Goal: Task Accomplishment & Management: Manage account settings

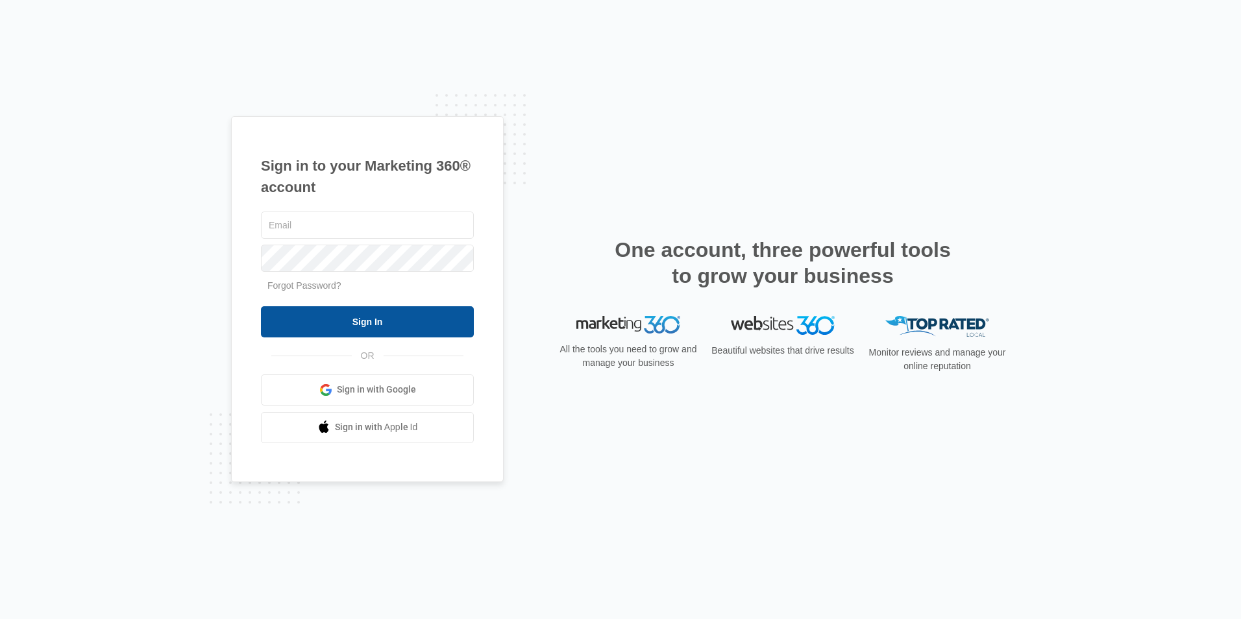
type input "[EMAIL_ADDRESS][DOMAIN_NAME]"
click at [405, 323] on input "Sign In" at bounding box center [367, 321] width 213 height 31
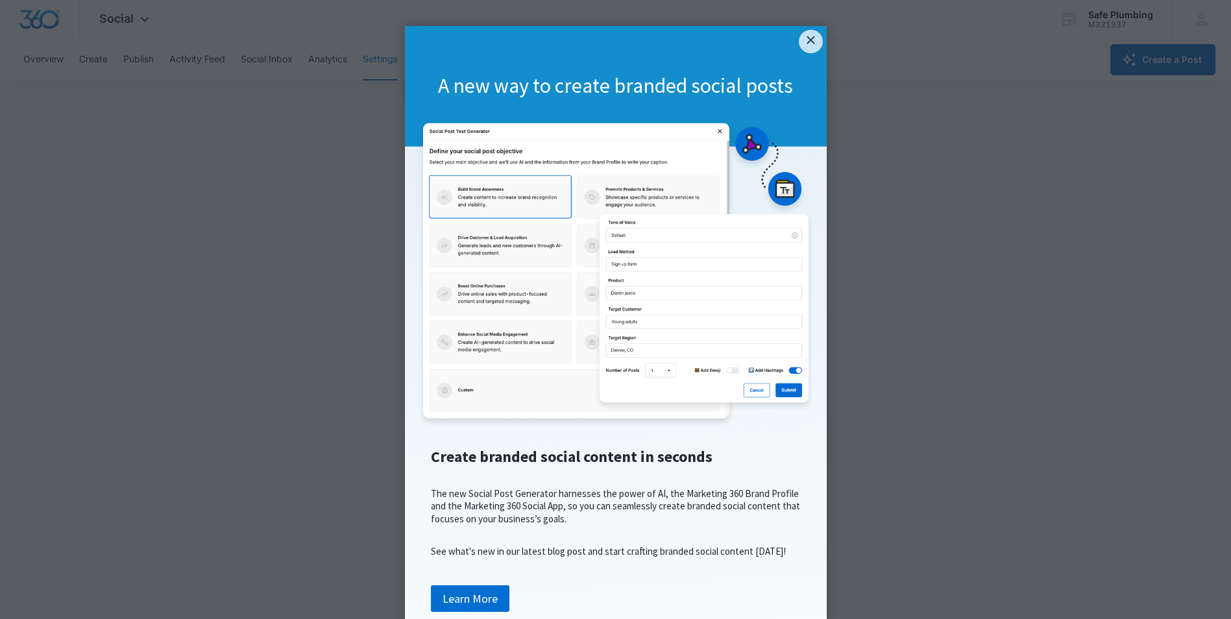
drag, startPoint x: 808, startPoint y: 40, endPoint x: 275, endPoint y: 218, distance: 562.4
click at [808, 40] on link "×" at bounding box center [810, 41] width 23 height 23
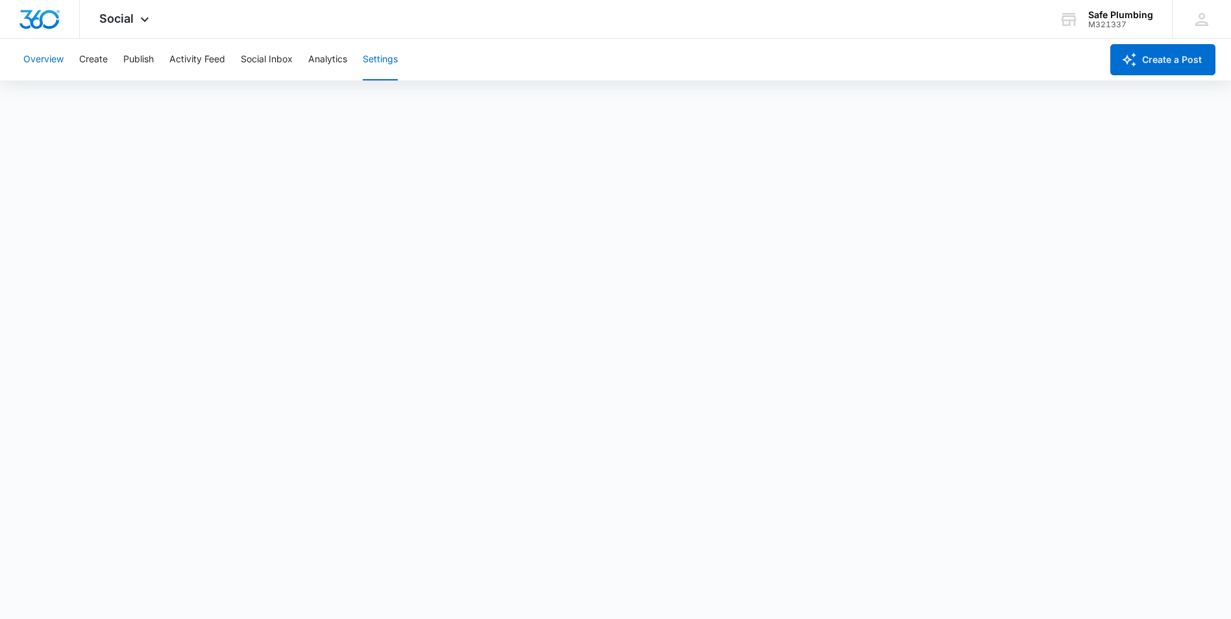
click at [52, 57] on button "Overview" at bounding box center [43, 60] width 40 height 42
click at [138, 13] on div "Social Apps Reputation Websites Forms CRM Email Social Shop Payments POS Conten…" at bounding box center [126, 19] width 92 height 38
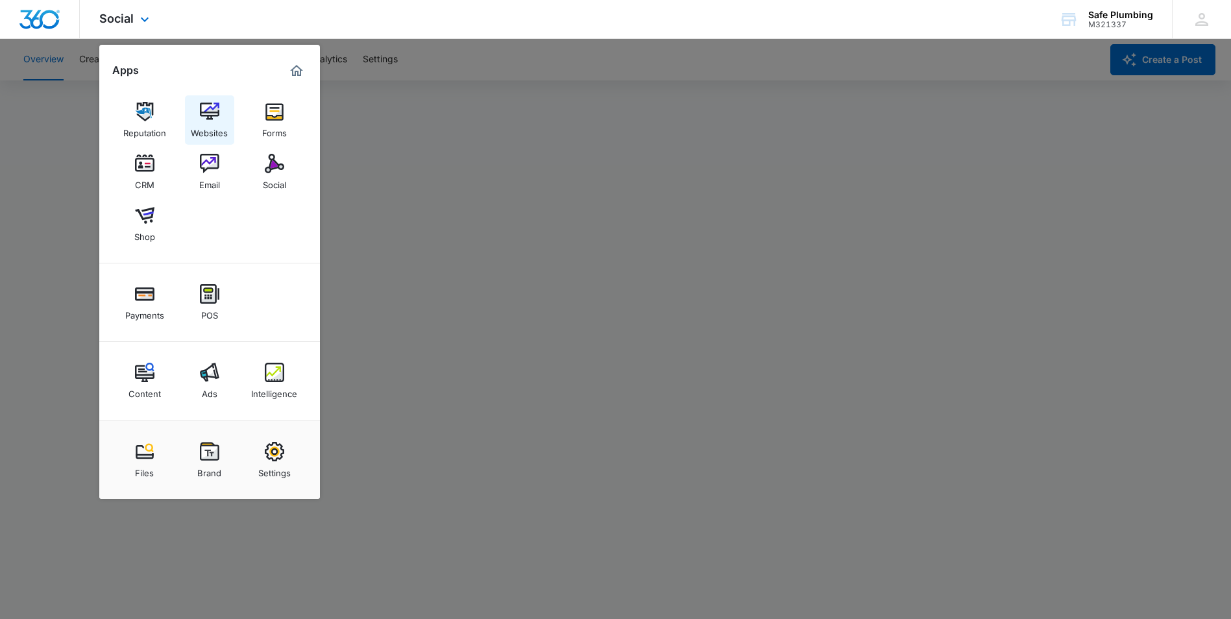
click at [217, 116] on img at bounding box center [209, 111] width 19 height 19
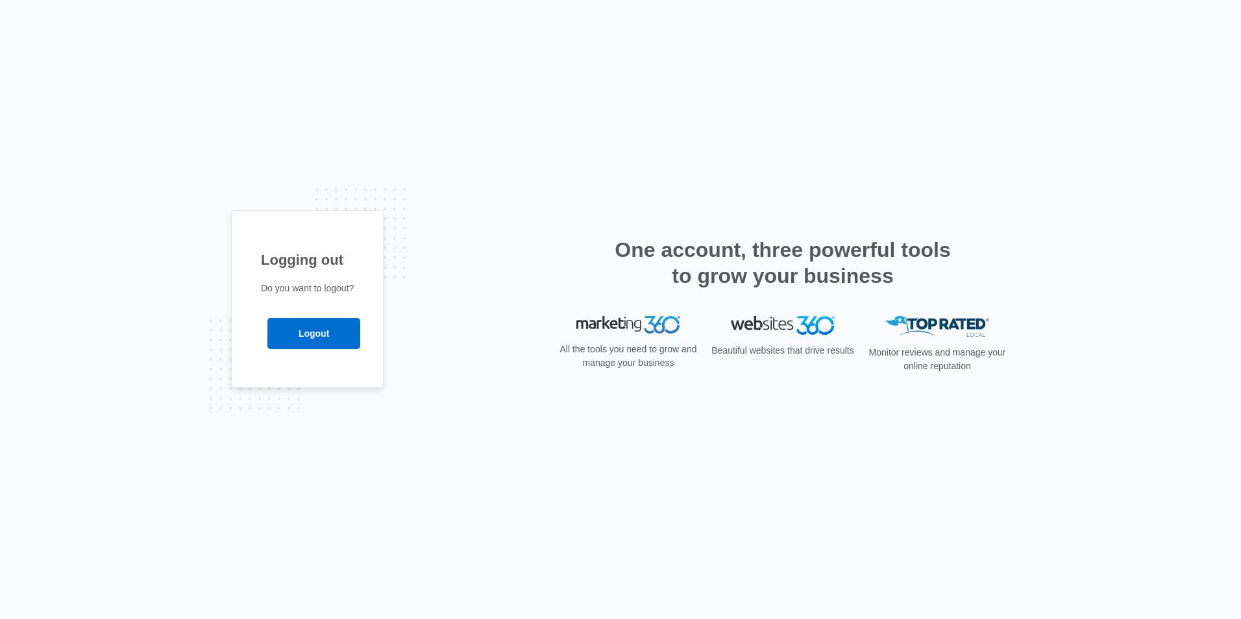
click at [532, 317] on div "Logging out Do you want to logout? Logout" at bounding box center [620, 309] width 779 height 199
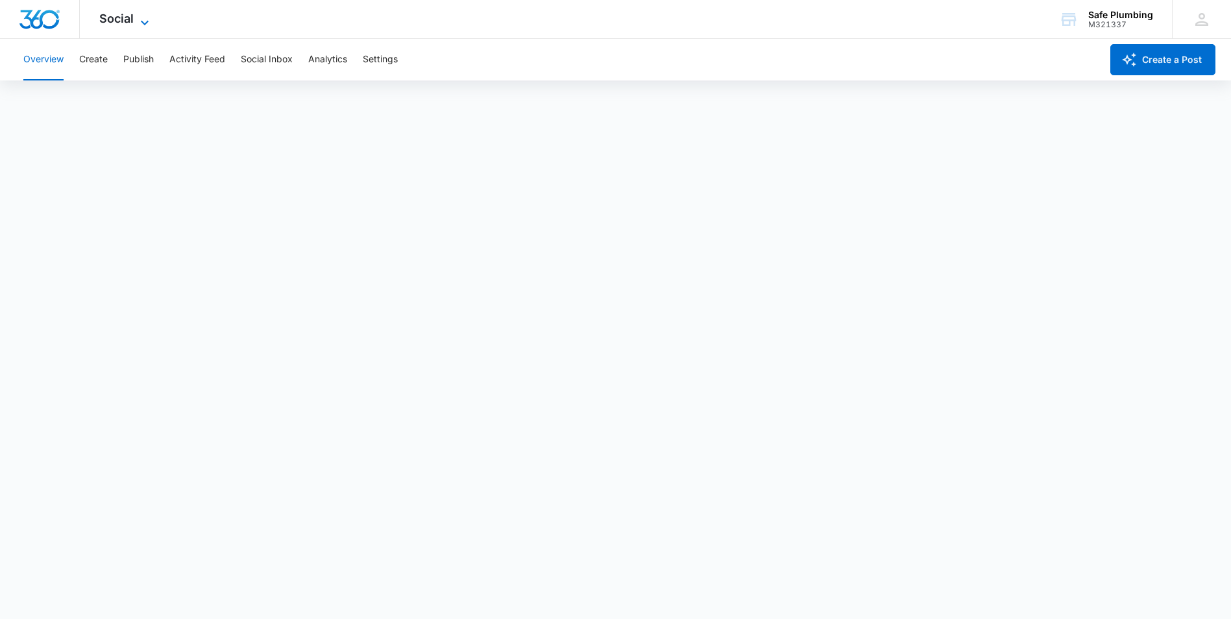
click at [130, 14] on span "Social" at bounding box center [116, 19] width 34 height 14
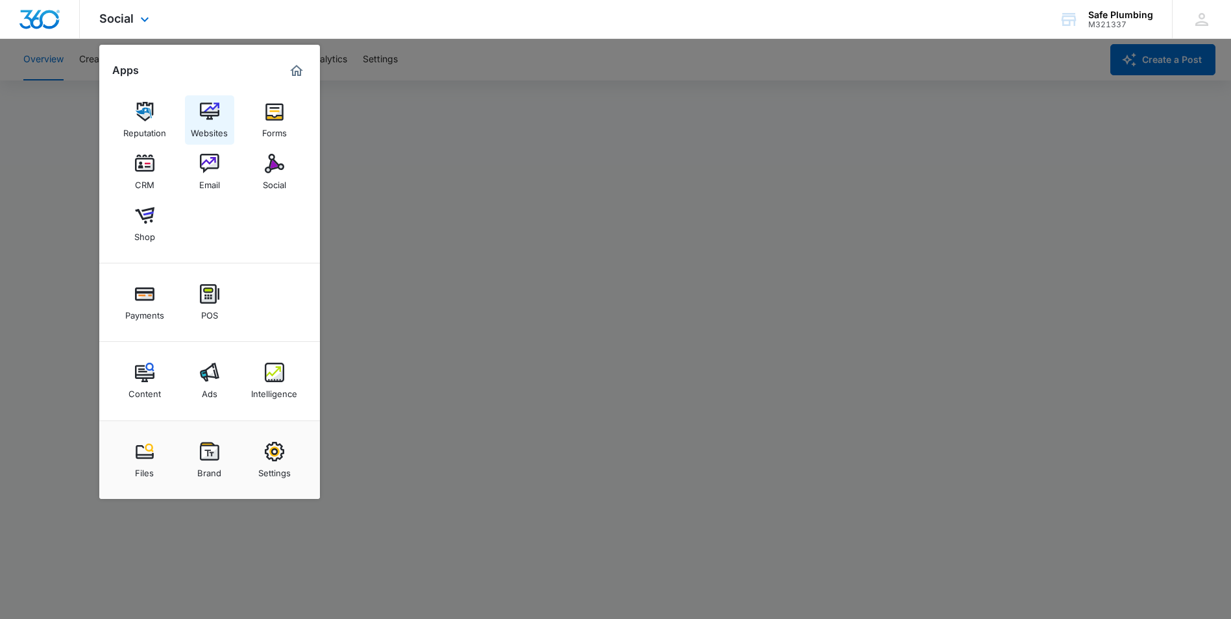
click at [217, 121] on img at bounding box center [209, 111] width 19 height 19
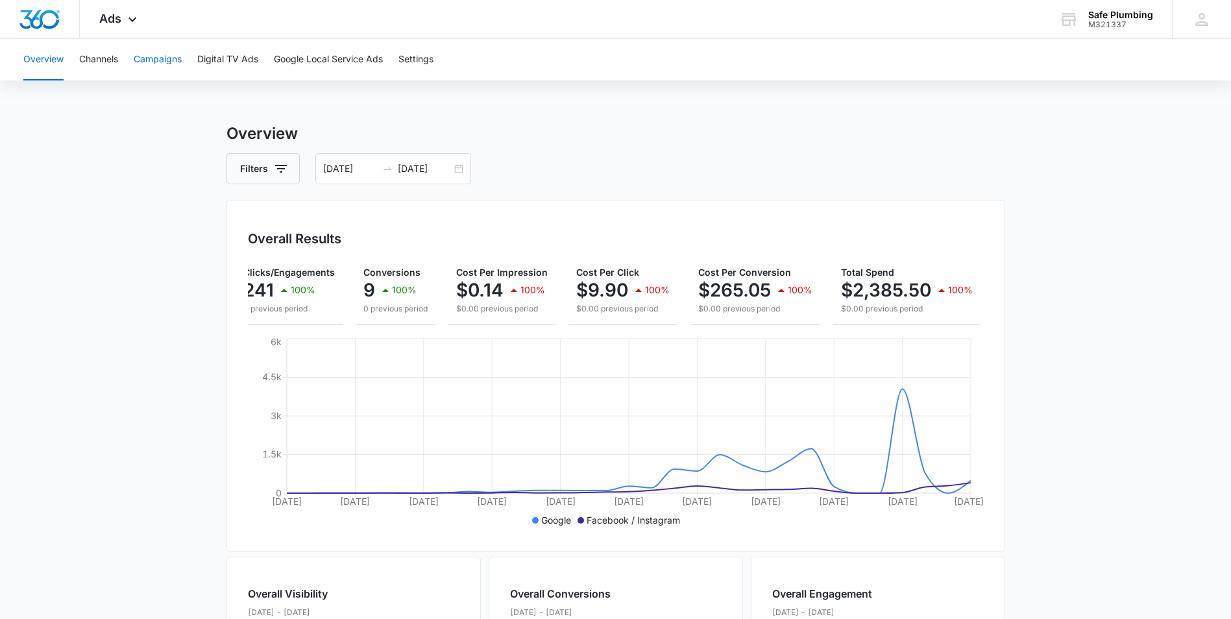
click at [153, 60] on button "Campaigns" at bounding box center [158, 60] width 48 height 42
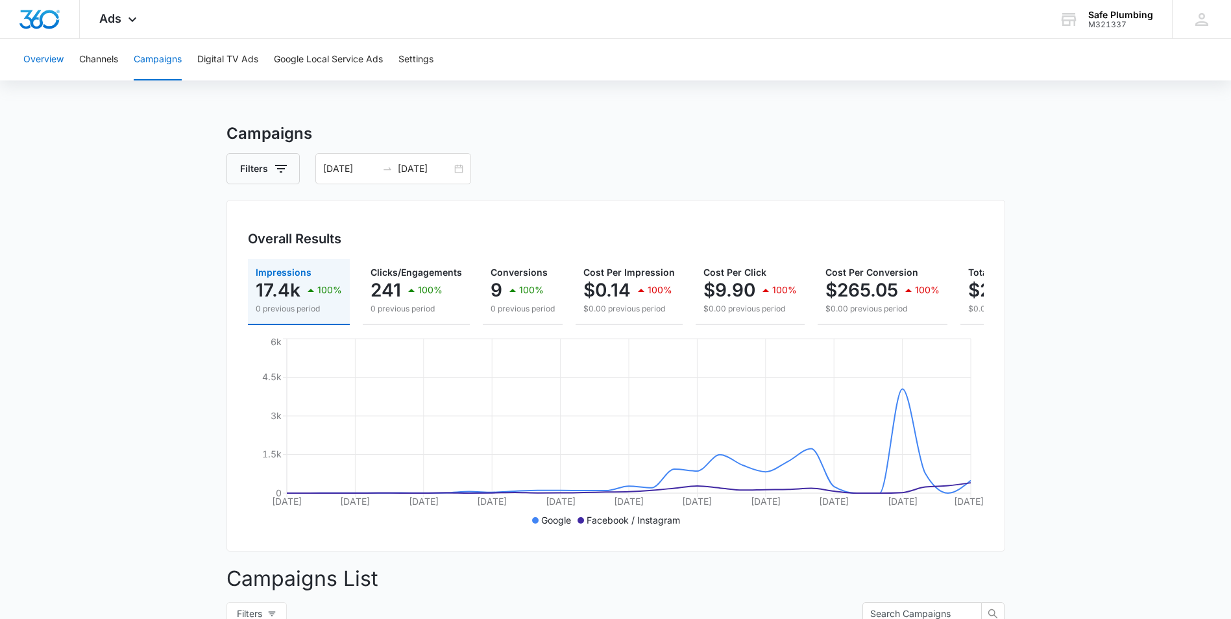
click at [44, 60] on button "Overview" at bounding box center [43, 60] width 40 height 42
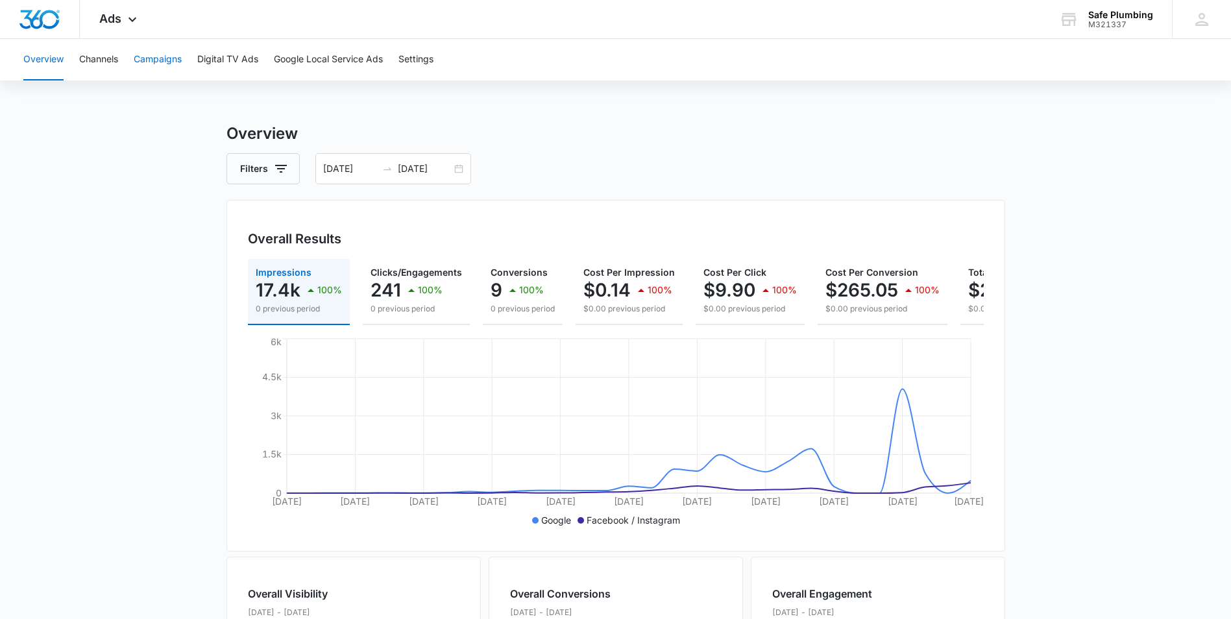
click at [167, 62] on button "Campaigns" at bounding box center [158, 60] width 48 height 42
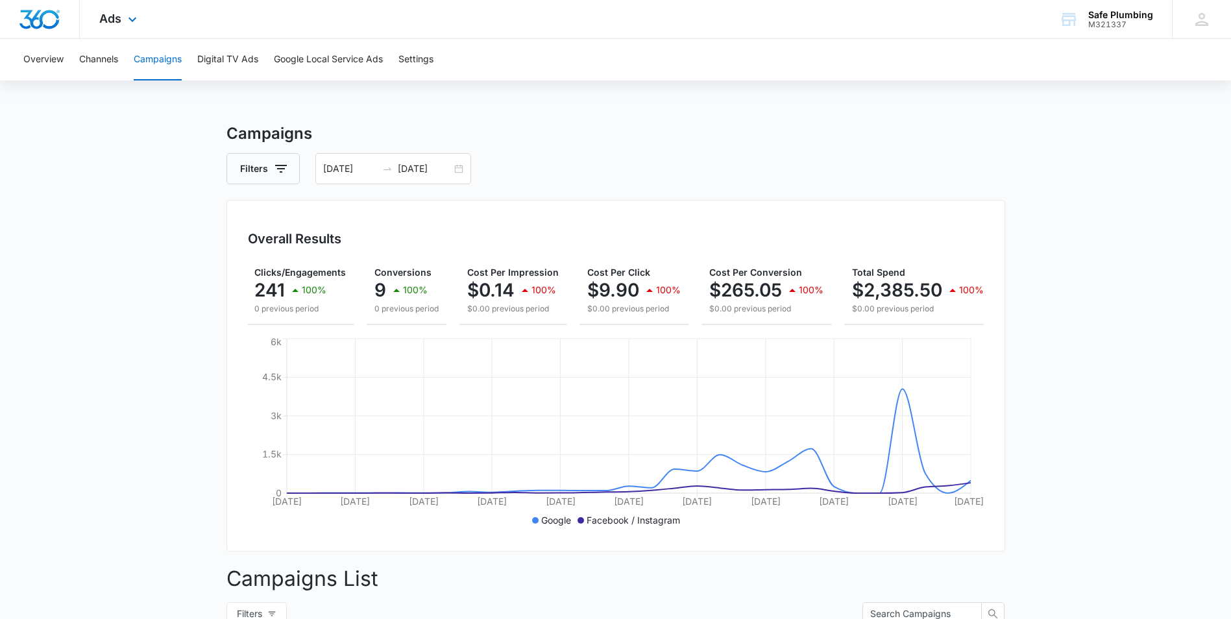
click at [127, 12] on div "Ads Apps Reputation Websites Forms CRM Email Social Shop Payments POS Content A…" at bounding box center [120, 19] width 80 height 38
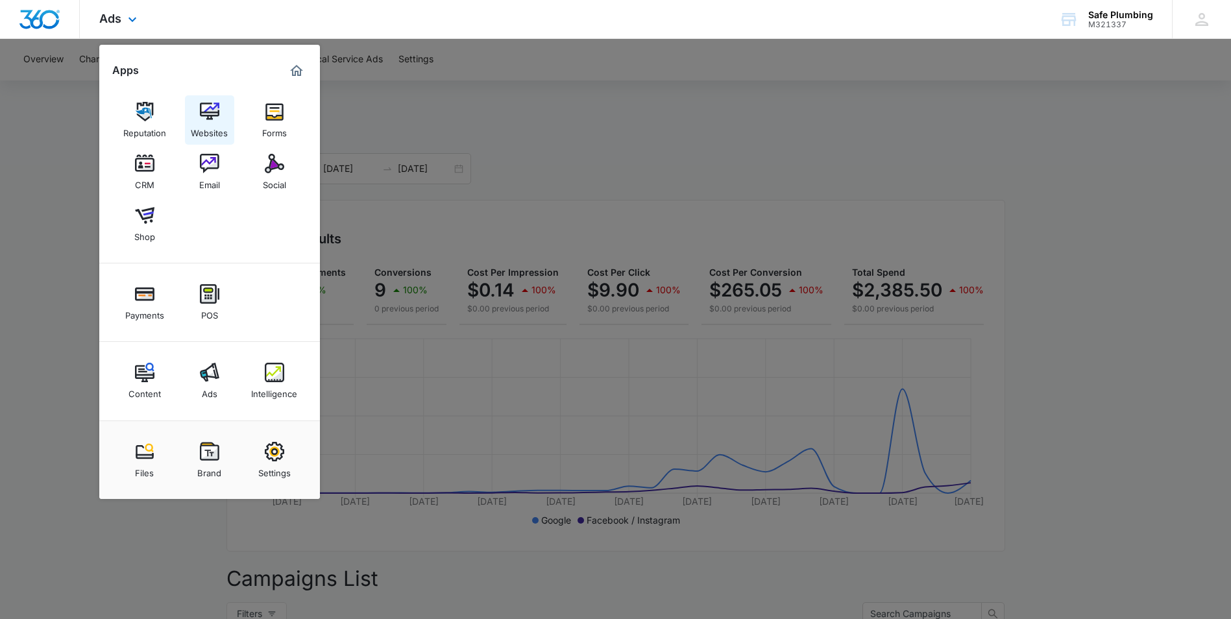
click at [217, 115] on img at bounding box center [209, 111] width 19 height 19
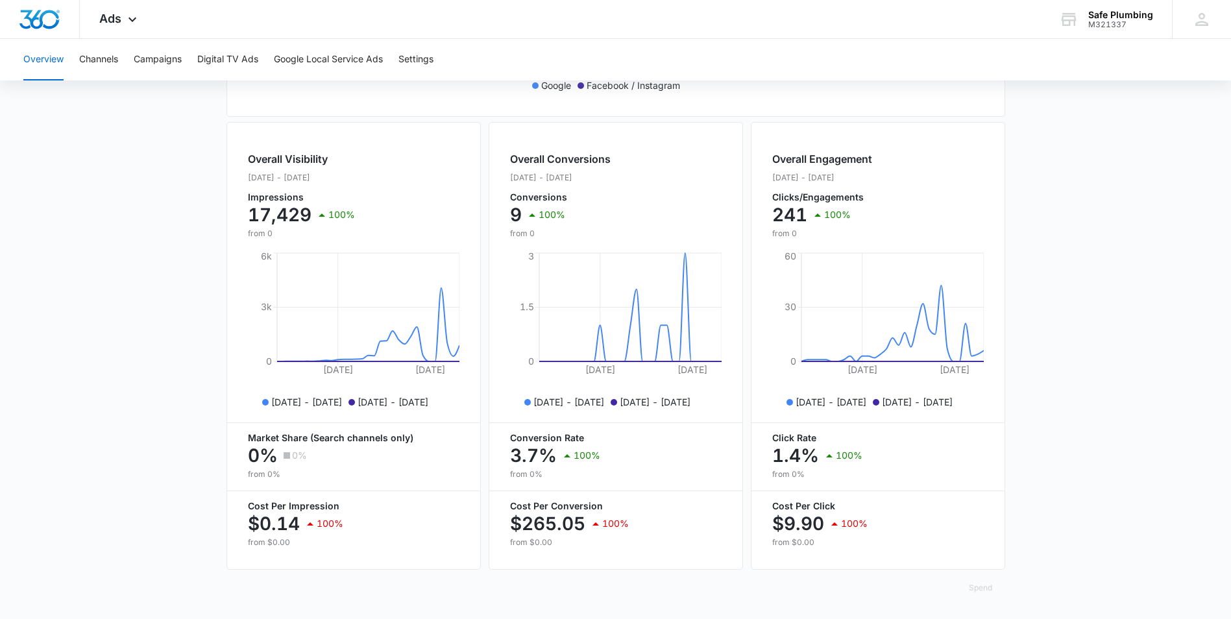
scroll to position [445, 0]
click at [154, 58] on button "Campaigns" at bounding box center [158, 60] width 48 height 42
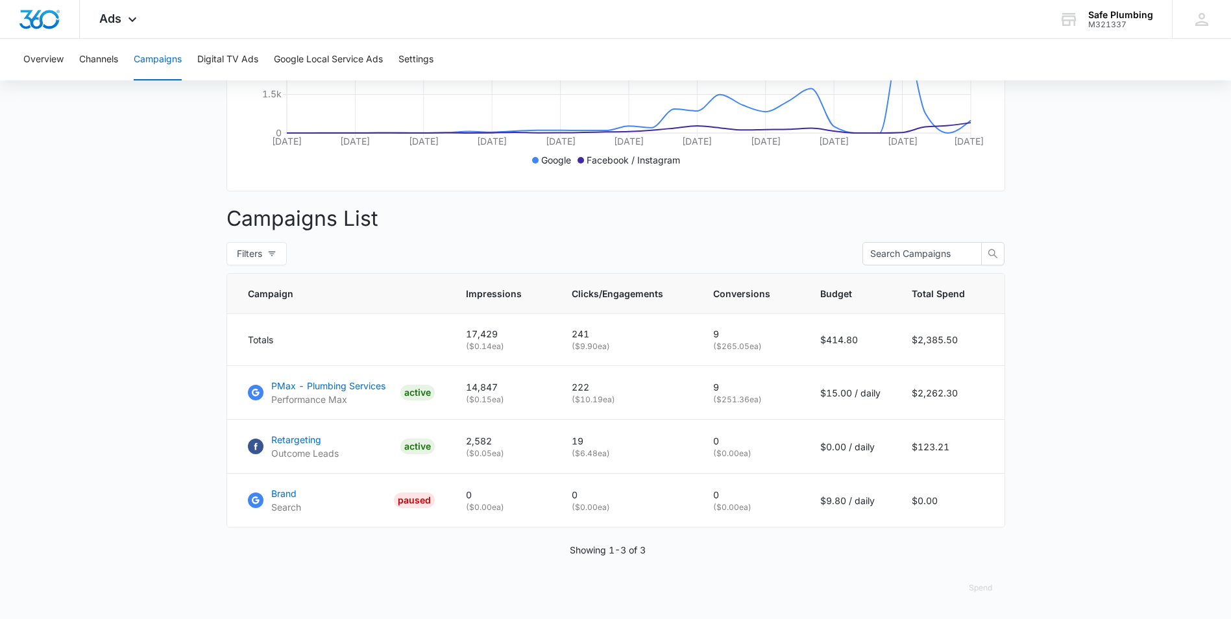
scroll to position [370, 0]
click at [730, 389] on p "9" at bounding box center [751, 387] width 76 height 14
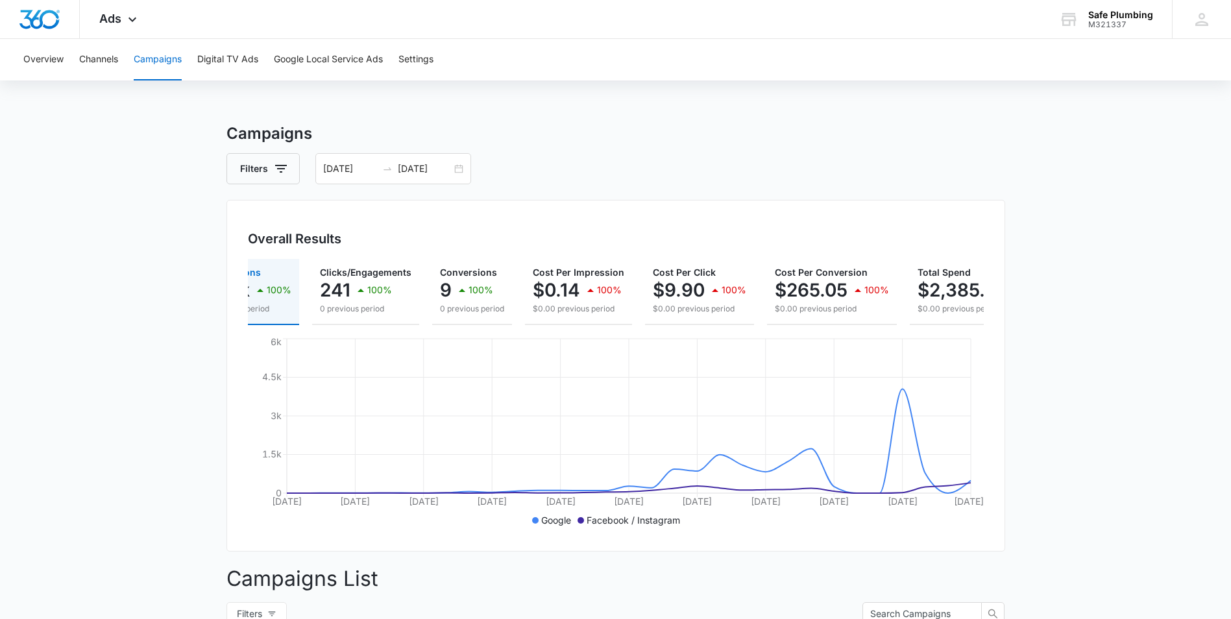
scroll to position [0, 49]
click at [108, 25] on div "Ads Apps Reputation Websites Forms CRM Email Social Shop Payments POS Content A…" at bounding box center [120, 19] width 80 height 38
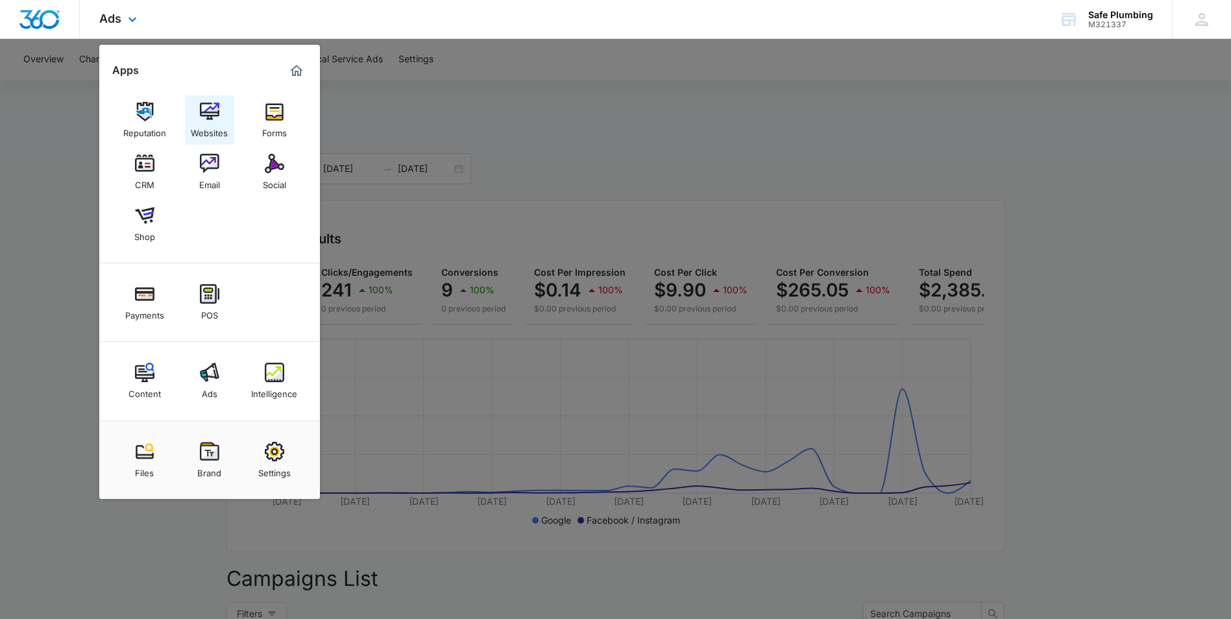
click at [203, 114] on img at bounding box center [209, 111] width 19 height 19
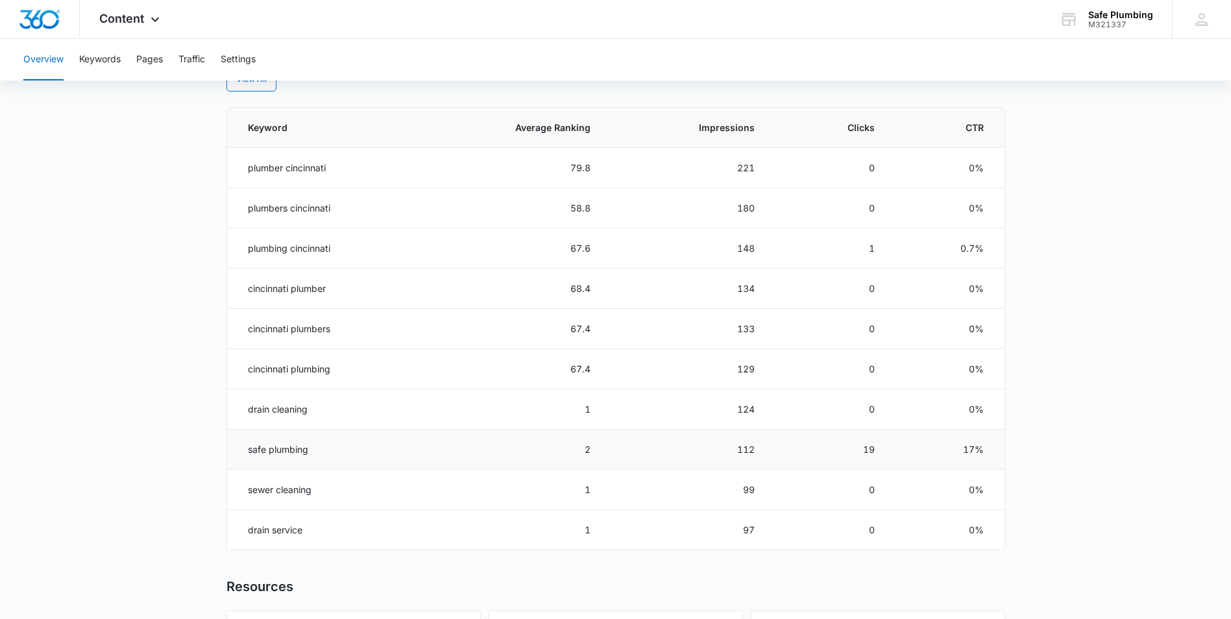
scroll to position [566, 0]
click at [141, 28] on div "Content Apps Reputation Websites Forms CRM Email Social Shop Payments POS Conte…" at bounding box center [131, 19] width 103 height 38
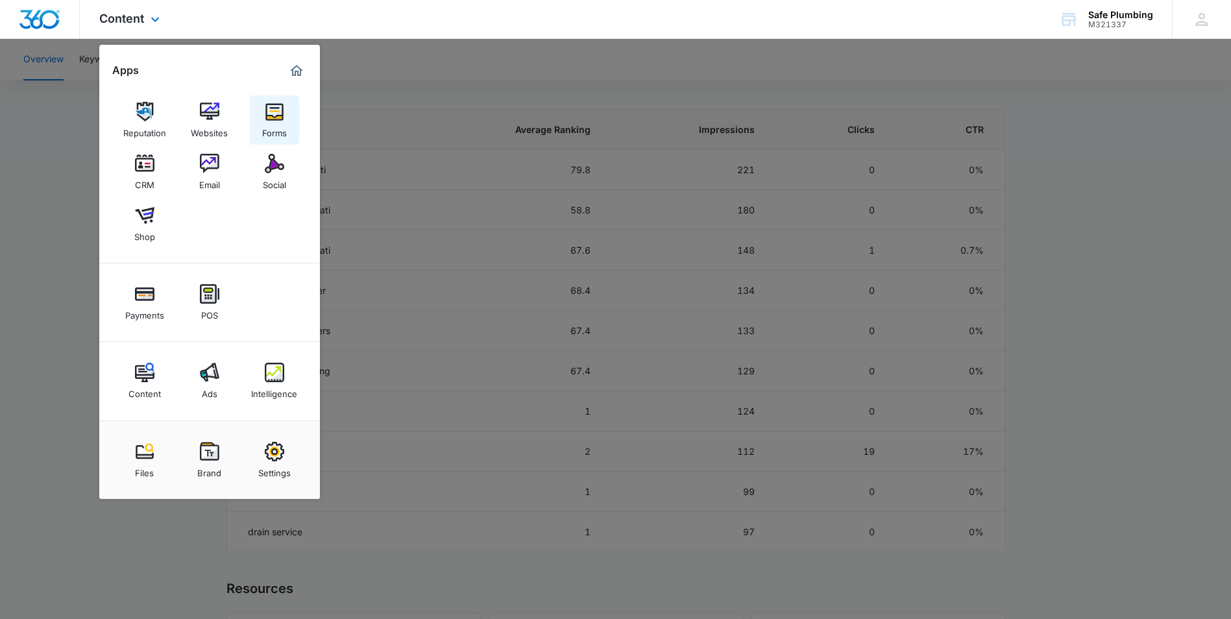
click at [275, 126] on div "Forms" at bounding box center [274, 129] width 25 height 17
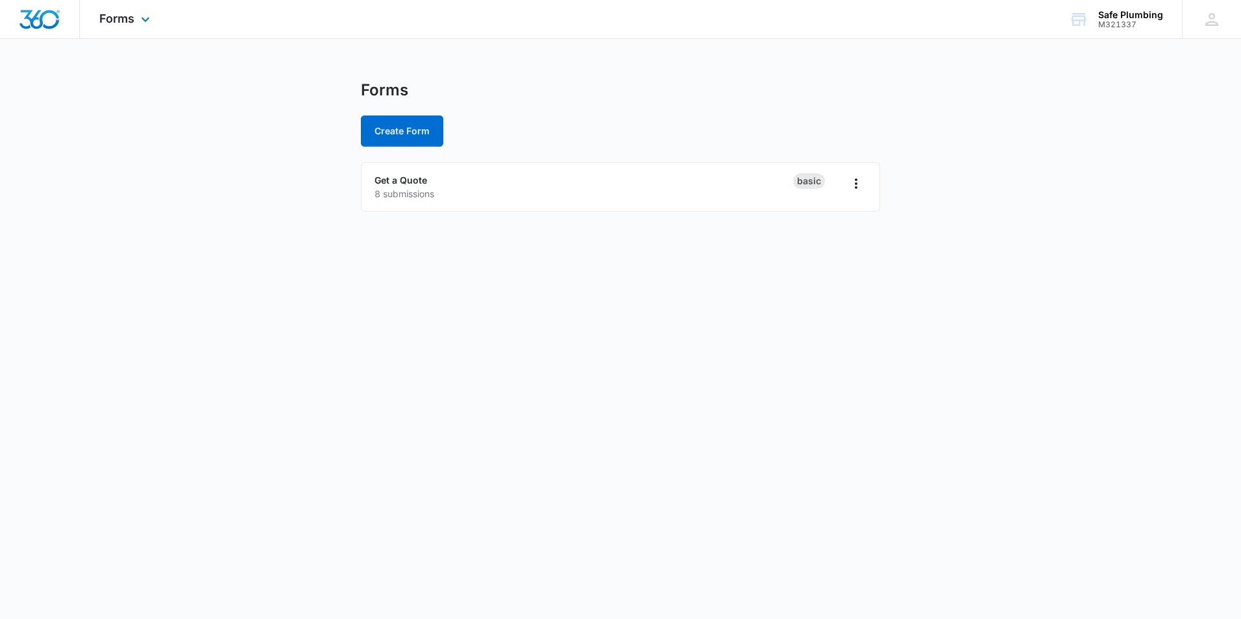
click at [147, 27] on div "Forms Apps Reputation Websites Forms CRM Email Social Shop Payments POS Content…" at bounding box center [126, 19] width 93 height 38
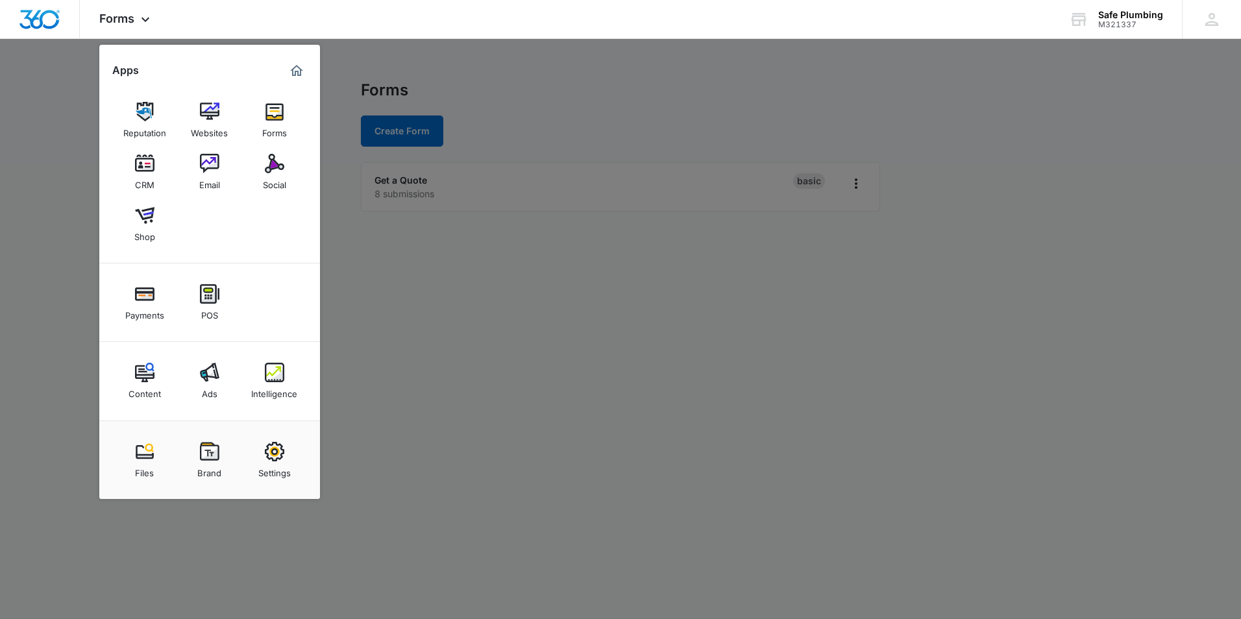
click at [280, 166] on img at bounding box center [274, 163] width 19 height 19
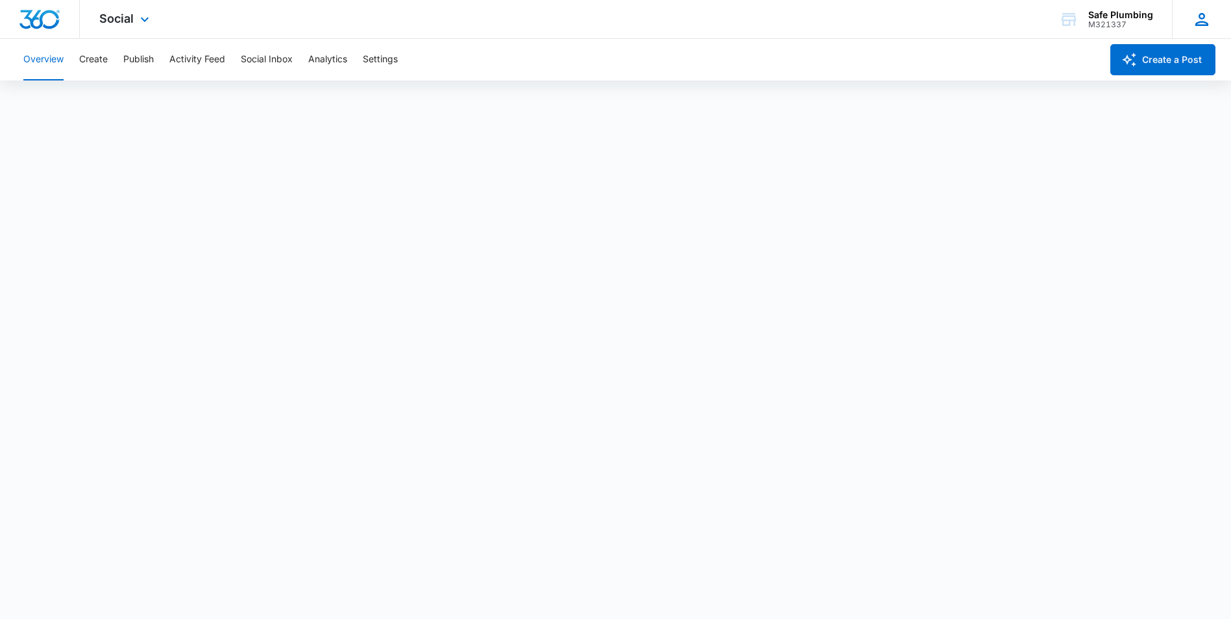
click at [1192, 19] on icon at bounding box center [1201, 19] width 19 height 19
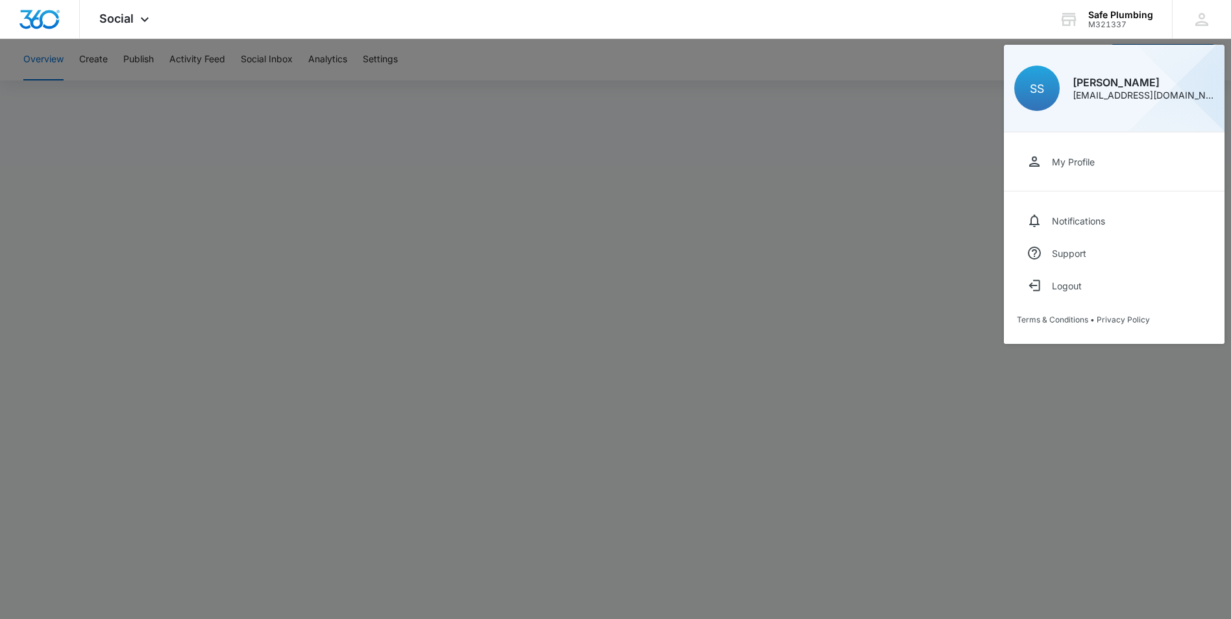
click at [851, 547] on div at bounding box center [615, 309] width 1231 height 619
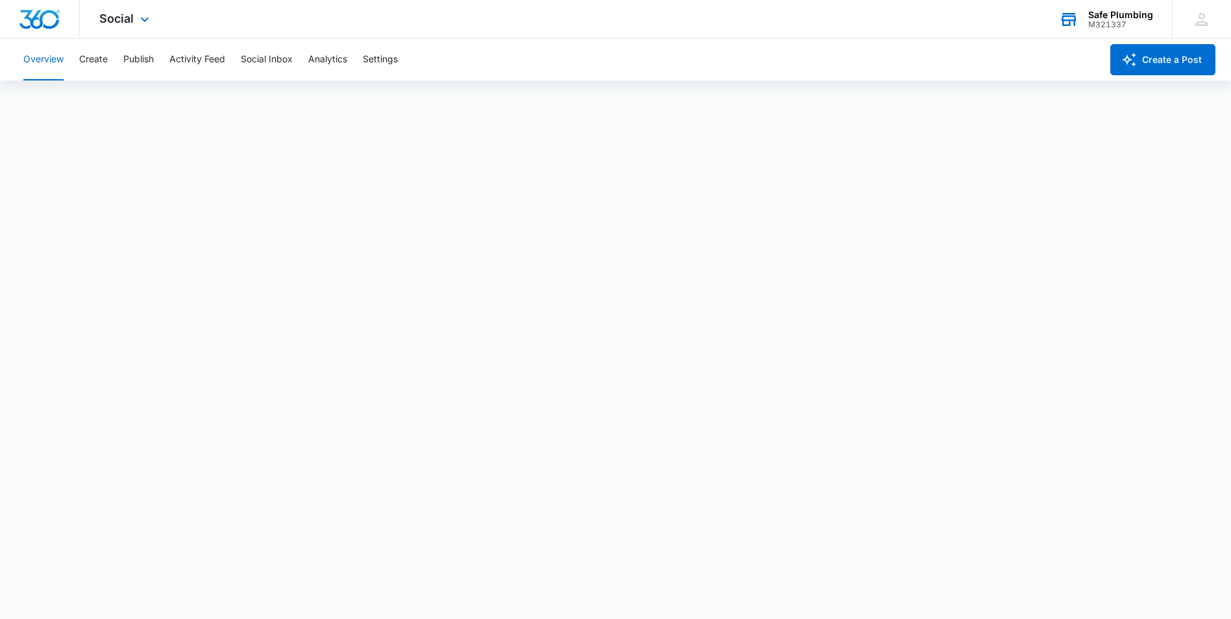
click at [1112, 16] on div "Safe Plumbing" at bounding box center [1121, 15] width 65 height 10
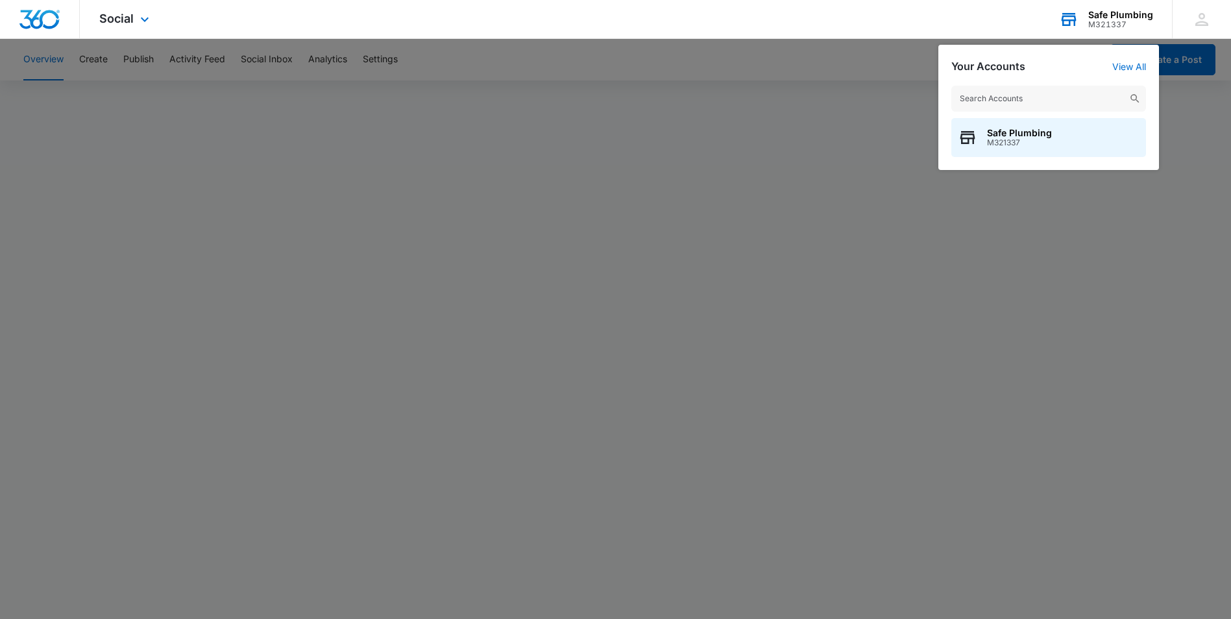
click at [1112, 16] on div "Safe Plumbing" at bounding box center [1121, 15] width 65 height 10
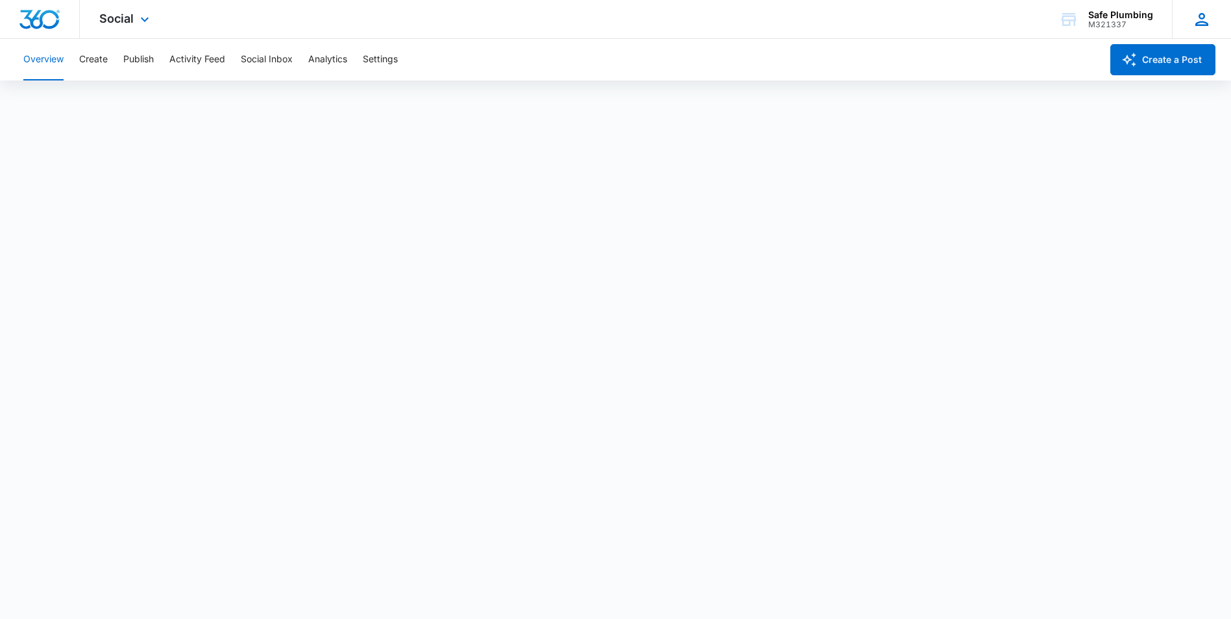
click at [1207, 16] on icon at bounding box center [1201, 19] width 19 height 19
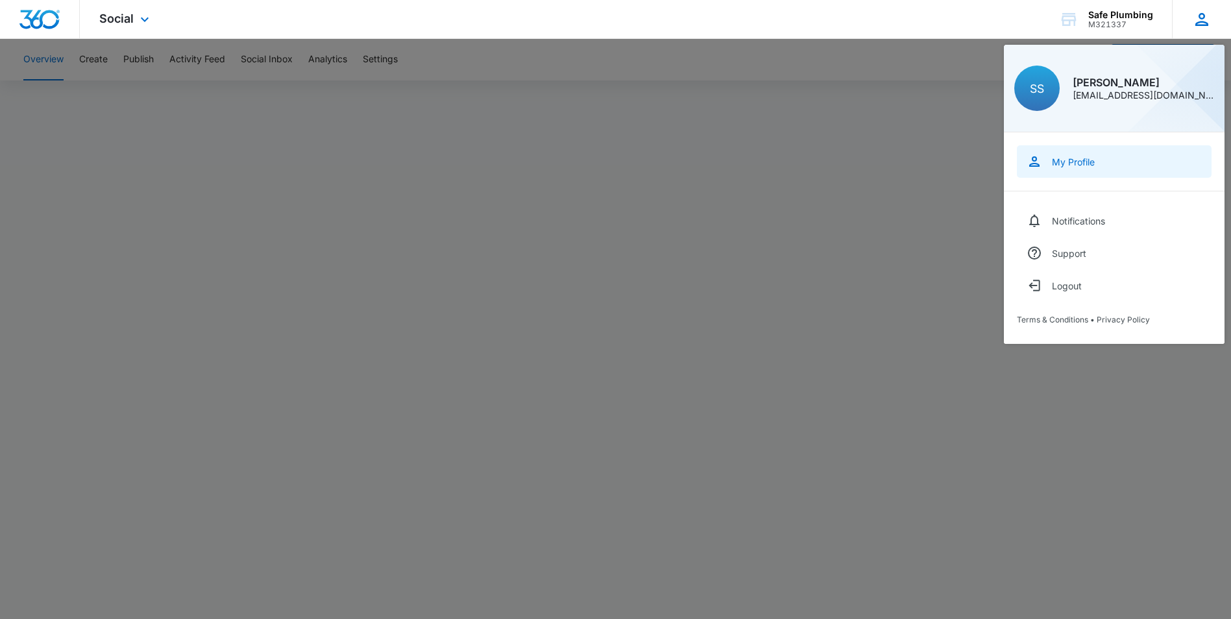
click at [1059, 159] on div "My Profile" at bounding box center [1073, 161] width 43 height 11
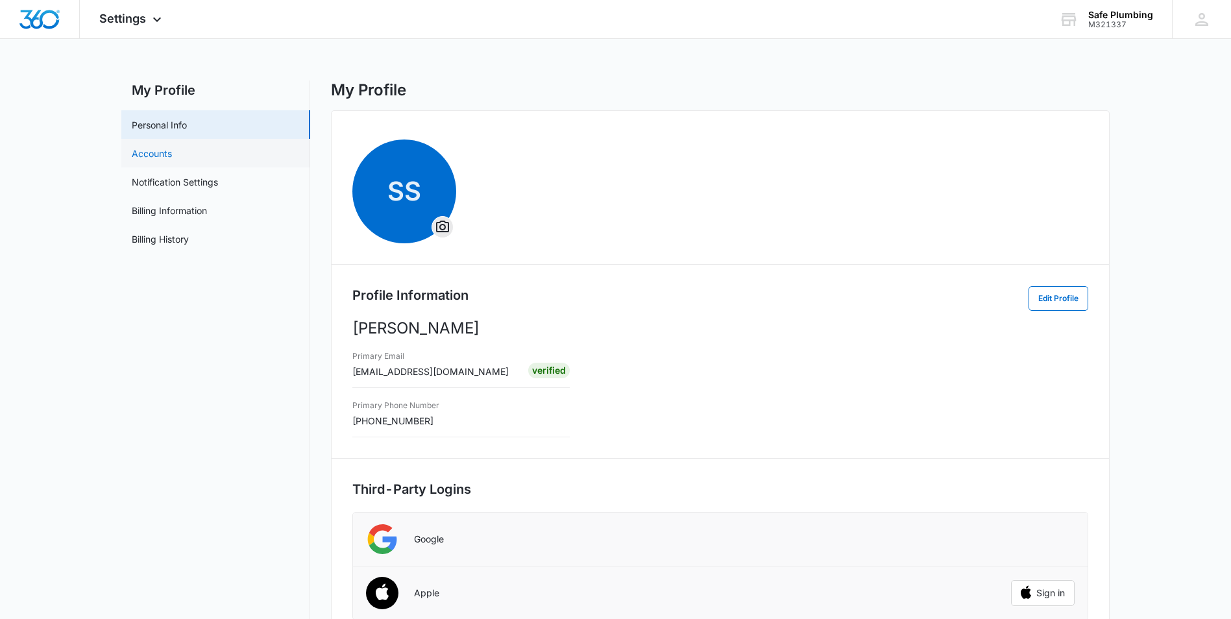
click at [171, 152] on link "Accounts" at bounding box center [152, 154] width 40 height 14
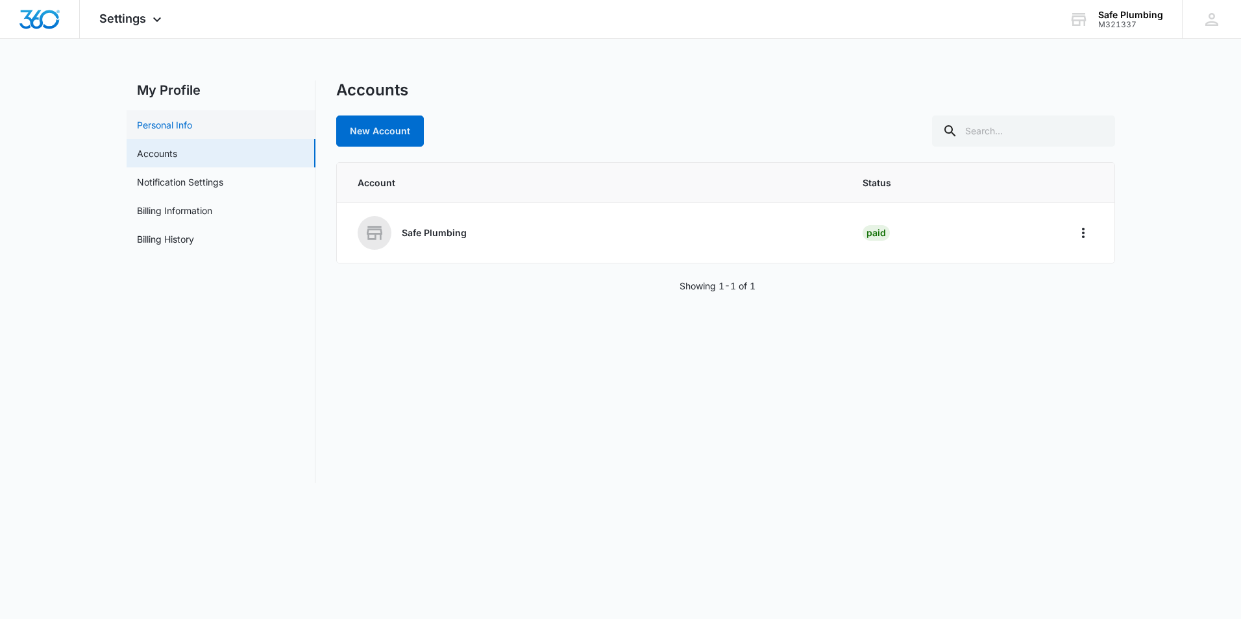
click at [192, 132] on link "Personal Info" at bounding box center [164, 125] width 55 height 14
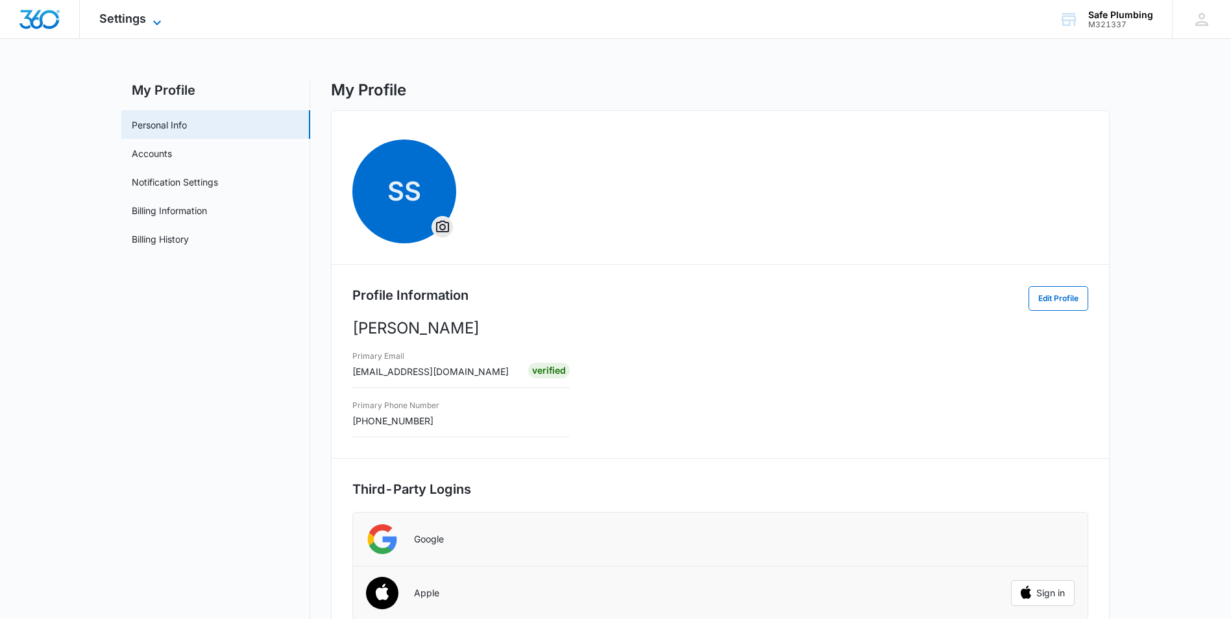
click at [130, 21] on span "Settings" at bounding box center [122, 19] width 47 height 14
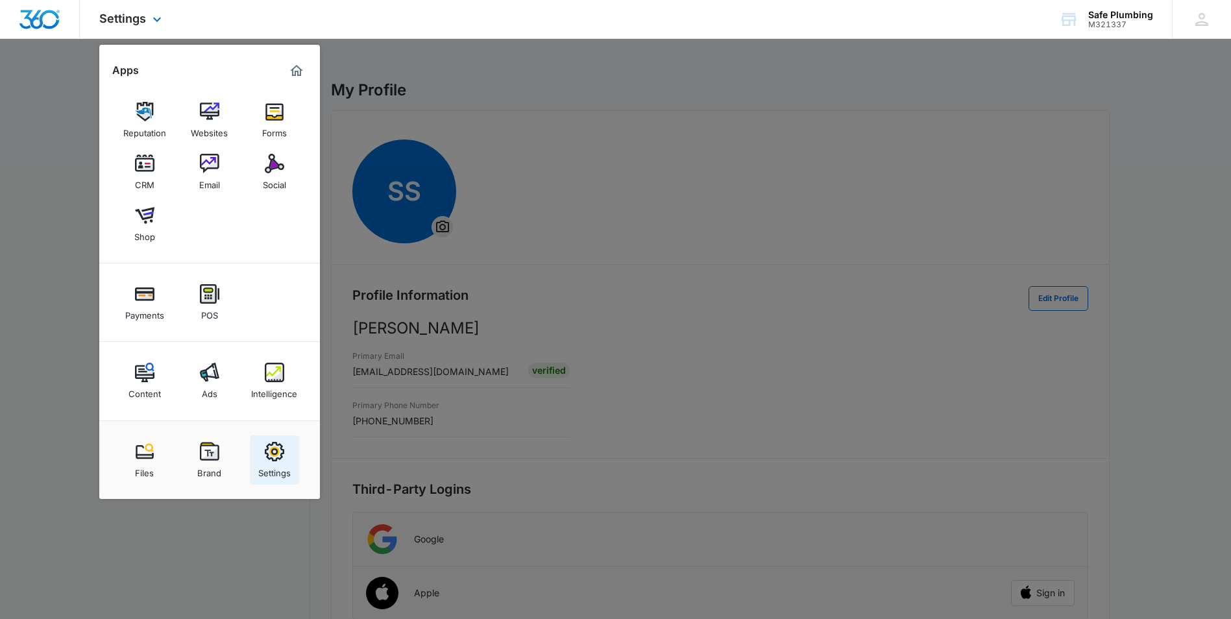
click at [275, 467] on div "Settings" at bounding box center [274, 470] width 32 height 17
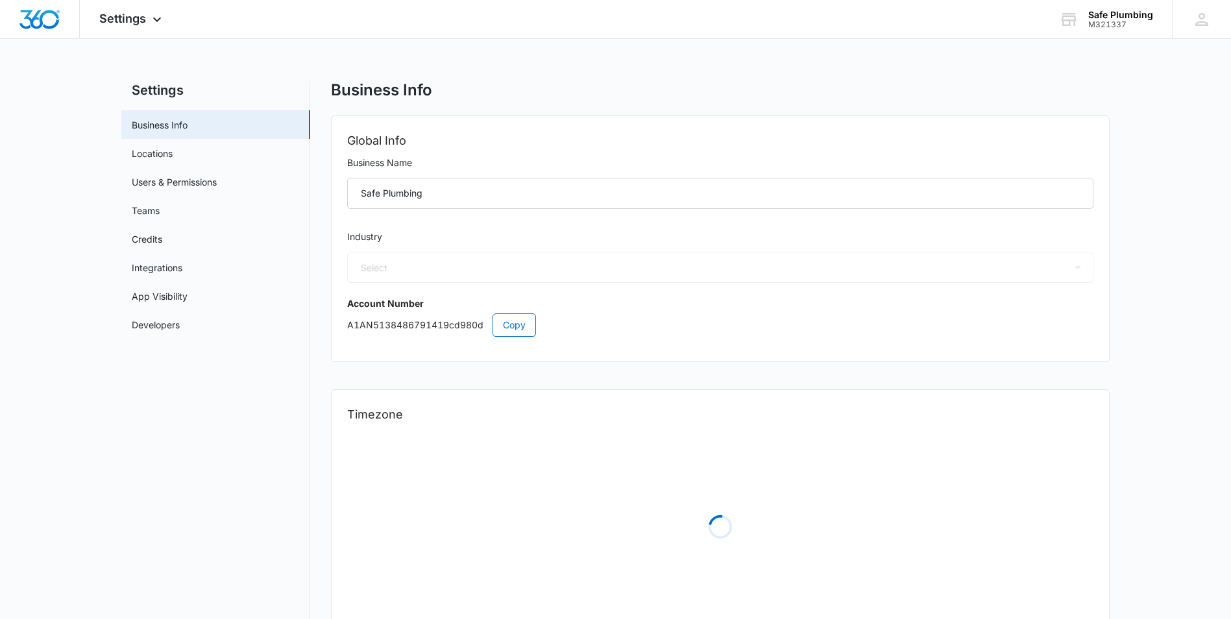
select select "8"
select select "US"
select select "America/[GEOGRAPHIC_DATA]"
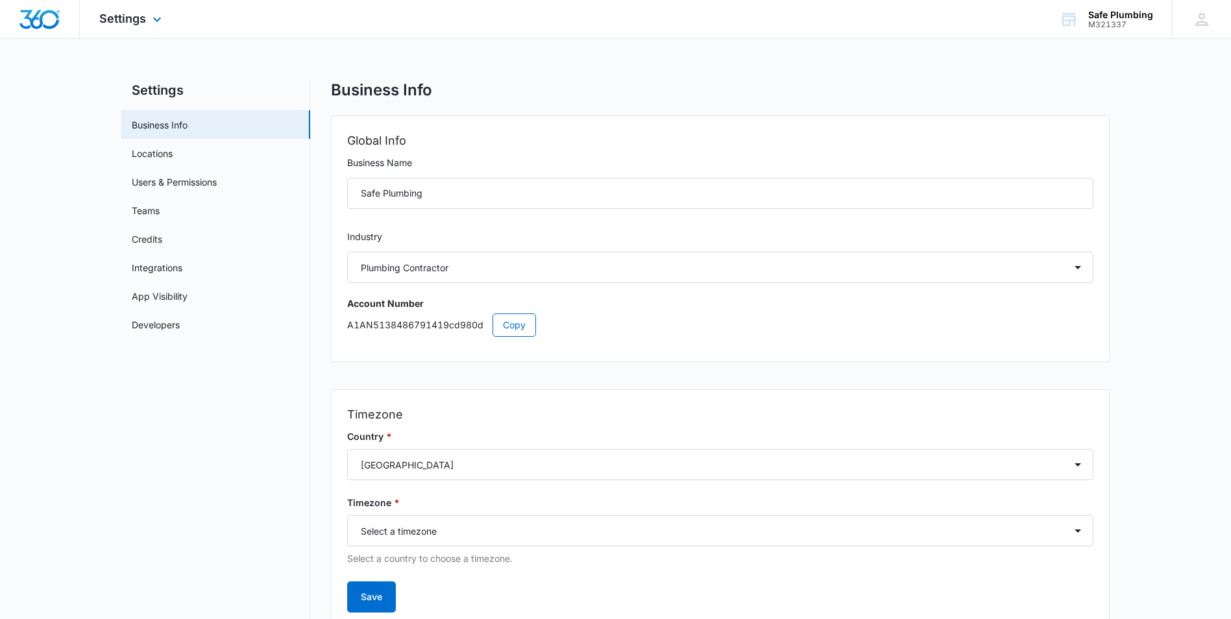
click at [46, 25] on img "Dashboard" at bounding box center [40, 19] width 42 height 19
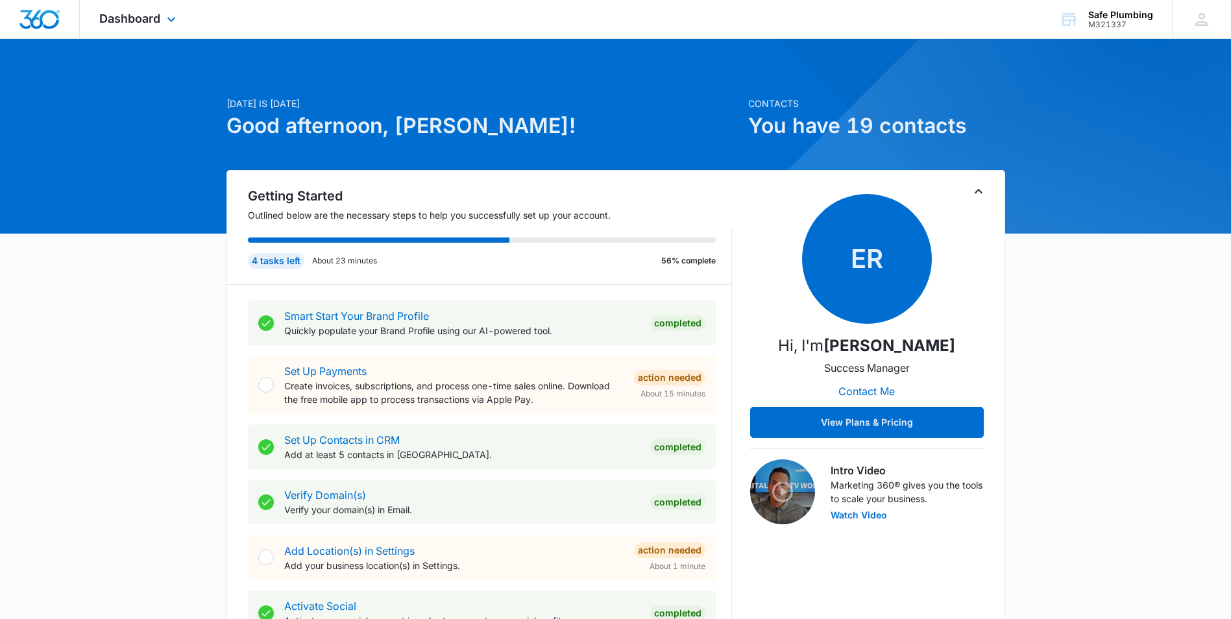
click at [60, 15] on img "Dashboard" at bounding box center [40, 19] width 42 height 19
click at [164, 18] on icon at bounding box center [172, 23] width 16 height 16
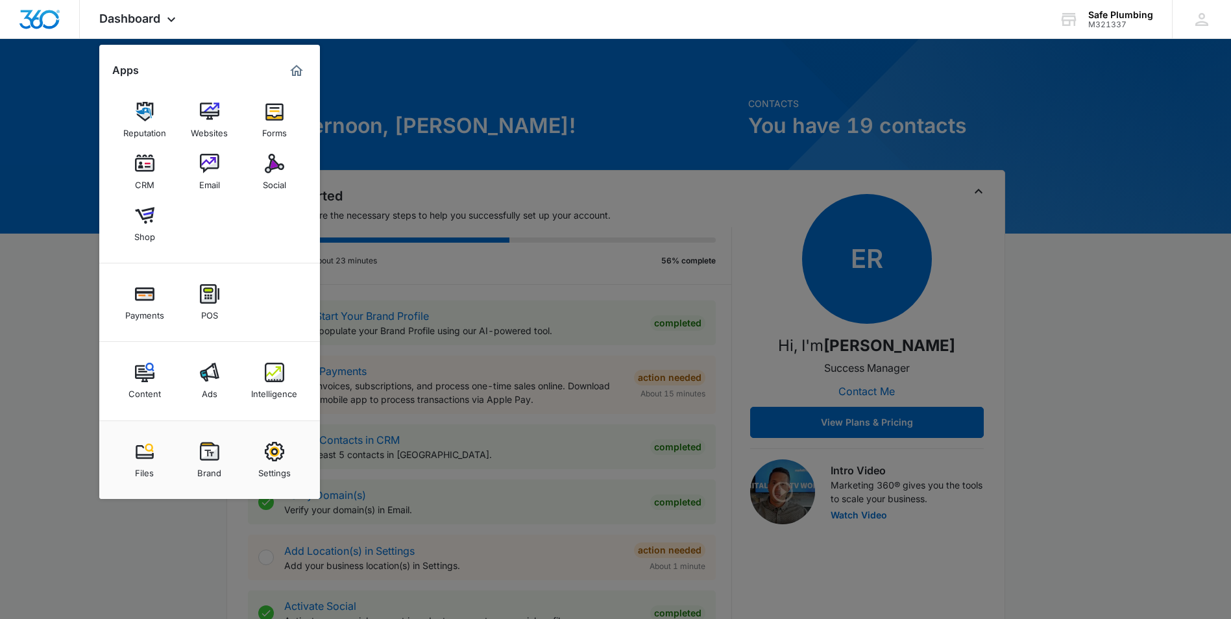
click at [3, 312] on div at bounding box center [615, 309] width 1231 height 619
